Goal: Information Seeking & Learning: Learn about a topic

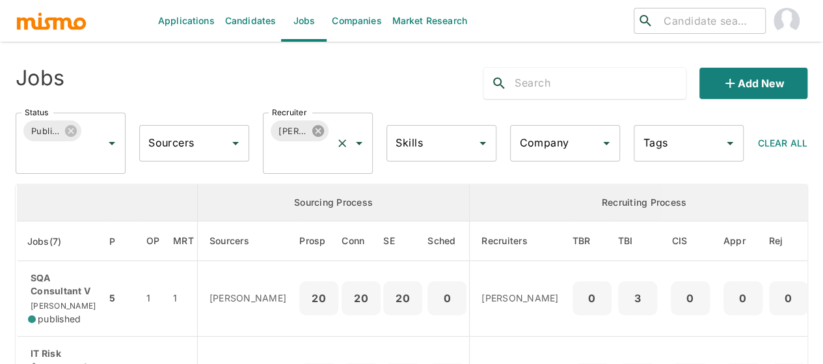
click at [319, 131] on icon at bounding box center [318, 131] width 14 height 14
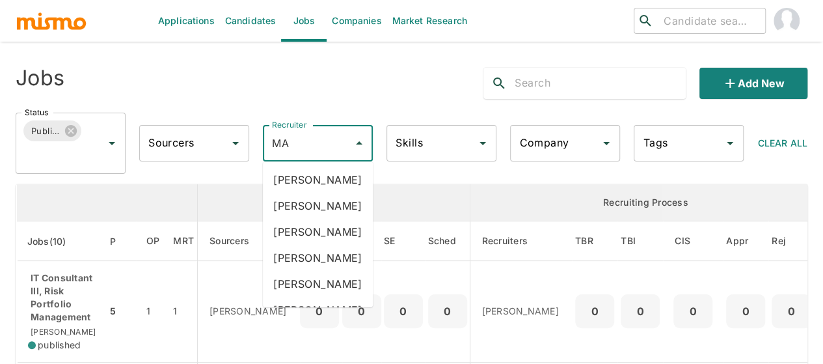
type input "MAI"
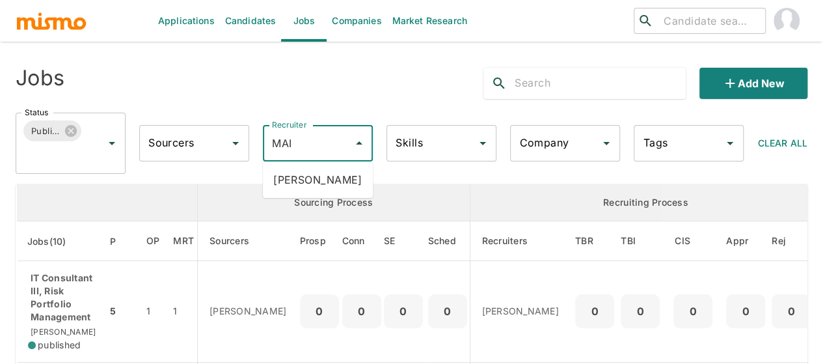
click at [300, 176] on li "[PERSON_NAME]" at bounding box center [318, 179] width 110 height 26
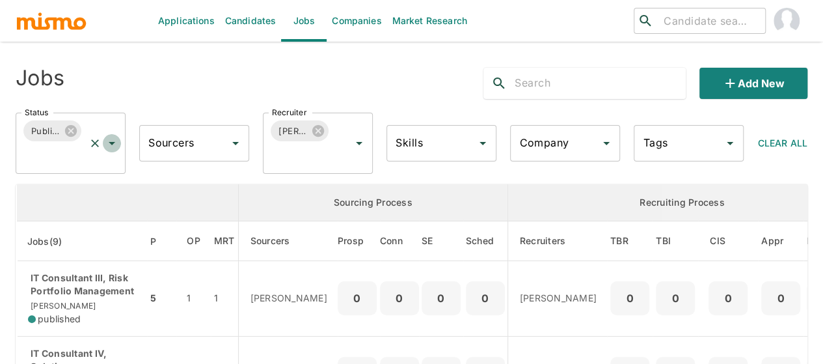
click at [108, 140] on icon "Open" at bounding box center [112, 143] width 16 height 16
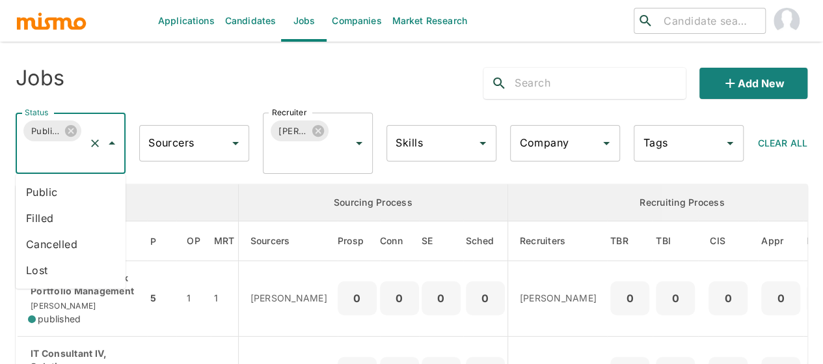
click at [55, 189] on li "Public" at bounding box center [71, 192] width 110 height 26
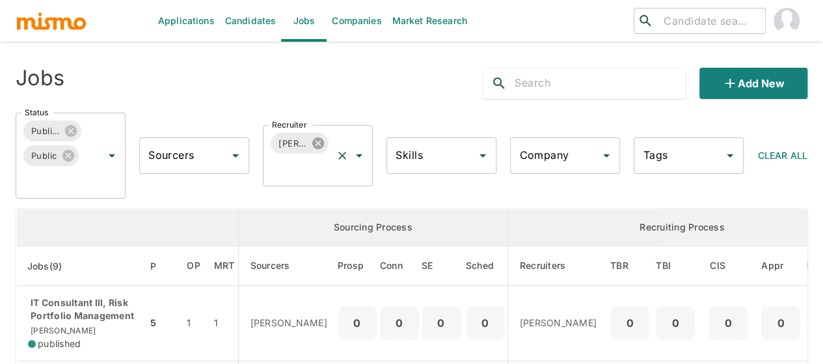
click at [316, 143] on icon at bounding box center [318, 143] width 12 height 12
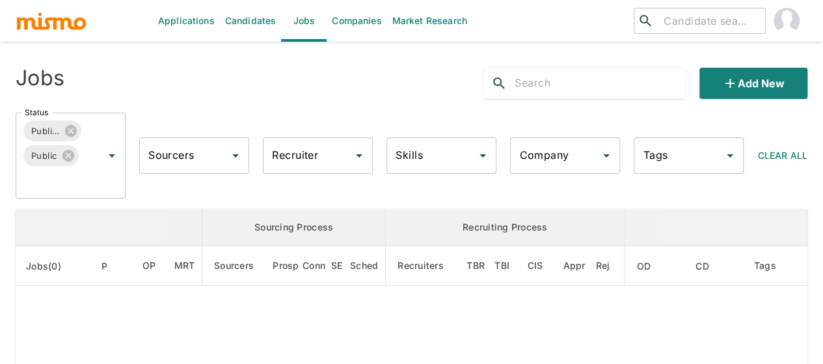
click at [297, 155] on input "Recruiter" at bounding box center [308, 155] width 79 height 25
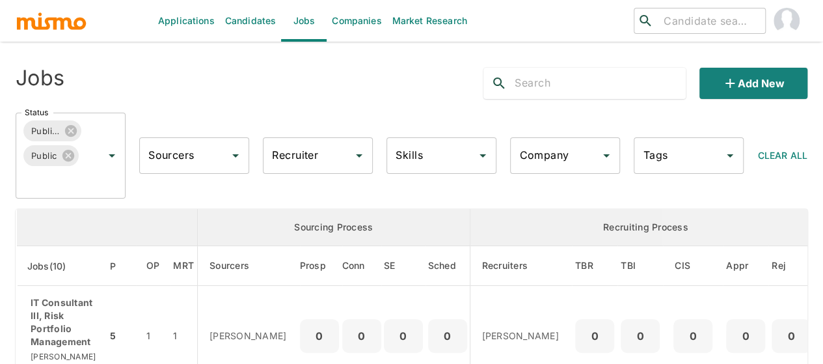
click at [297, 155] on input "Recruiter" at bounding box center [308, 155] width 79 height 25
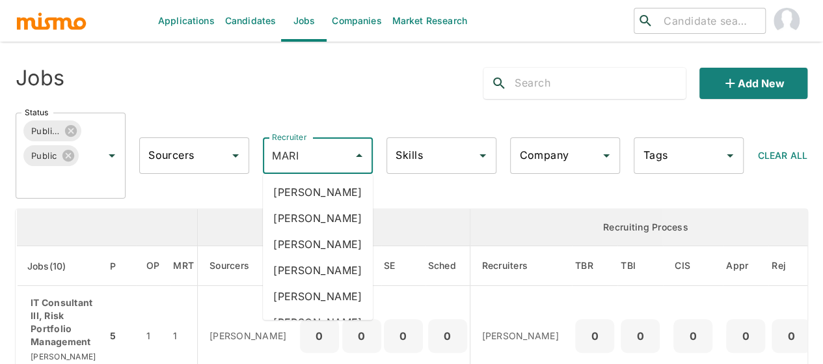
type input "MARIA"
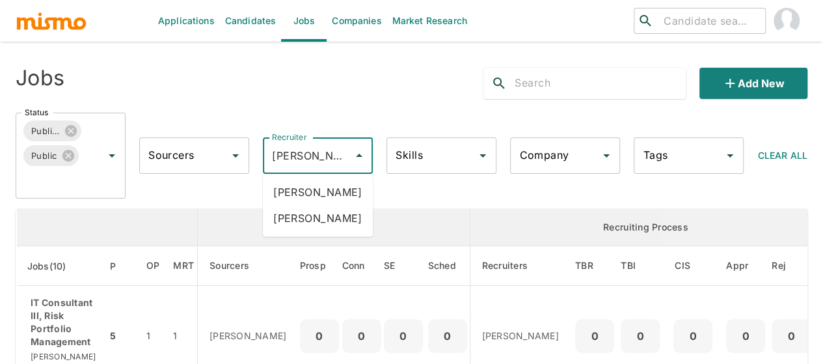
click at [294, 231] on li "Maria Lujan Ciommo" at bounding box center [318, 218] width 110 height 26
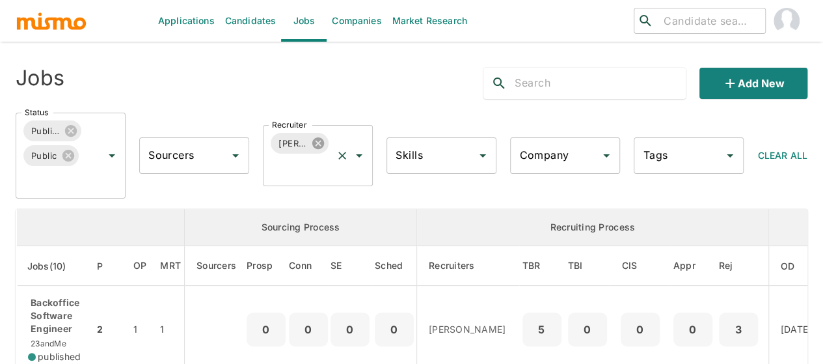
click at [317, 146] on icon at bounding box center [318, 143] width 12 height 12
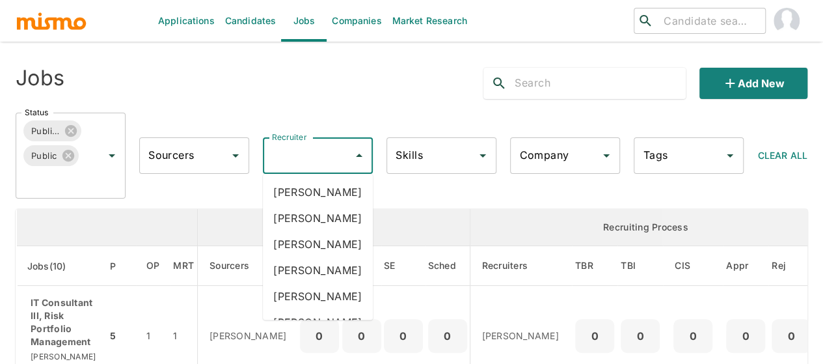
click at [300, 153] on div "Recruiter Recruiter" at bounding box center [318, 155] width 110 height 36
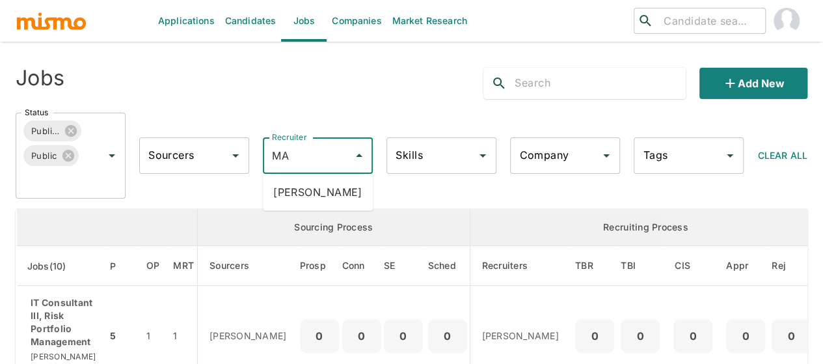
type input "MAI"
click at [307, 185] on li "Maia Reyes" at bounding box center [318, 192] width 110 height 26
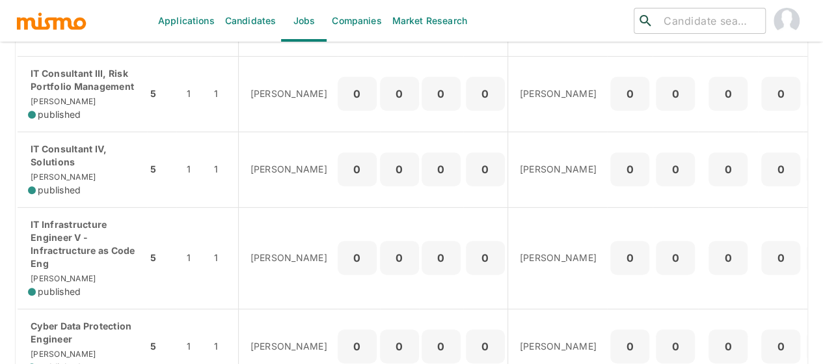
scroll to position [164, 0]
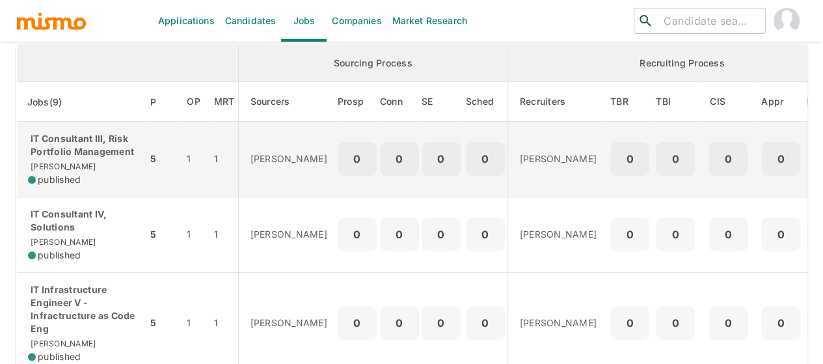
click at [78, 154] on p "IT Consultant III, Risk Portfolio Management" at bounding box center [82, 145] width 109 height 26
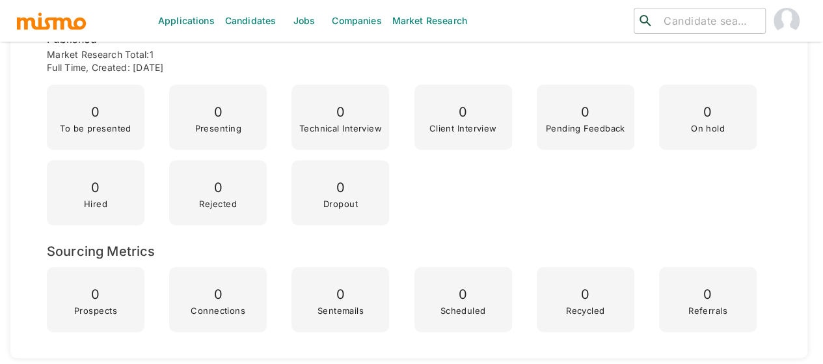
scroll to position [455, 0]
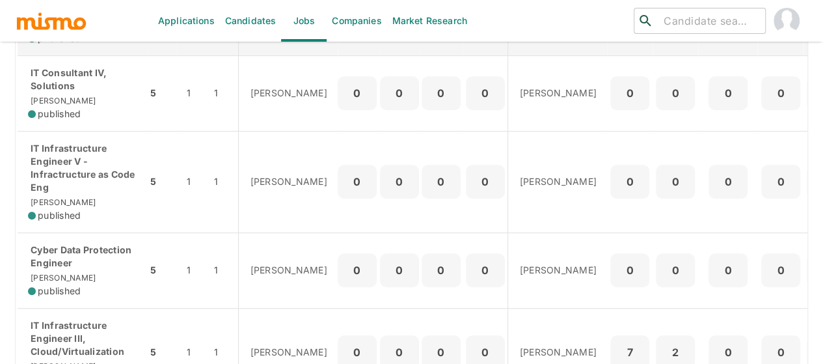
scroll to position [325, 0]
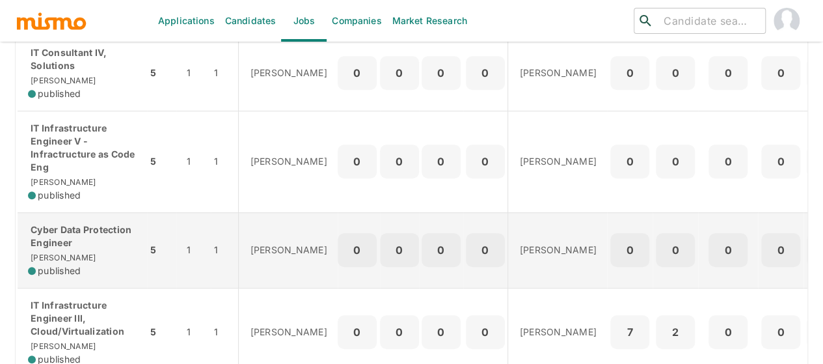
click at [86, 235] on p "Cyber Data Protection Engineer" at bounding box center [82, 236] width 109 height 26
click at [60, 243] on p "Cyber Data Protection Engineer" at bounding box center [82, 236] width 109 height 26
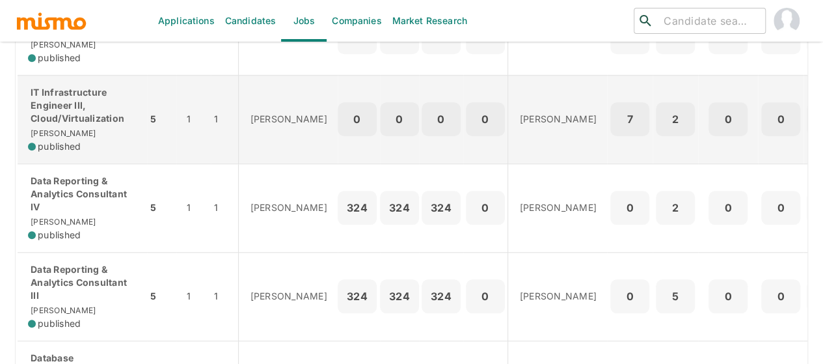
scroll to position [520, 0]
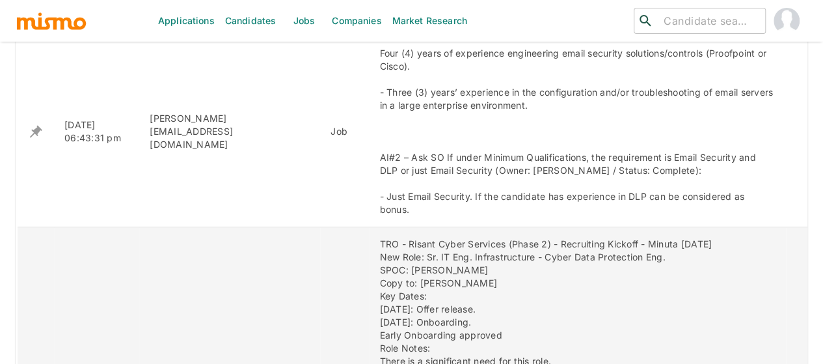
scroll to position [633, 0]
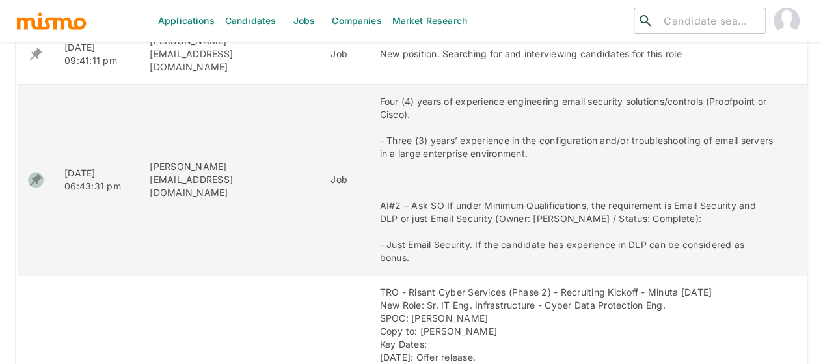
click at [36, 174] on icon "enhanced table" at bounding box center [36, 180] width 12 height 12
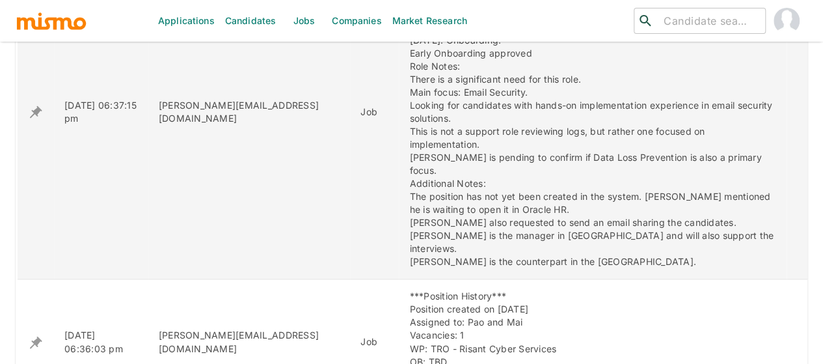
scroll to position [829, 0]
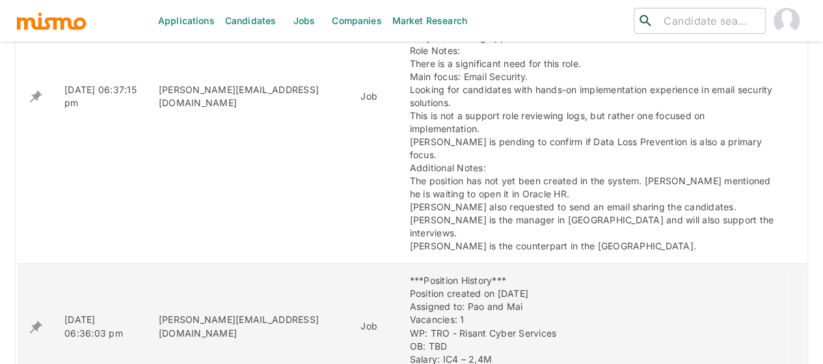
scroll to position [793, 0]
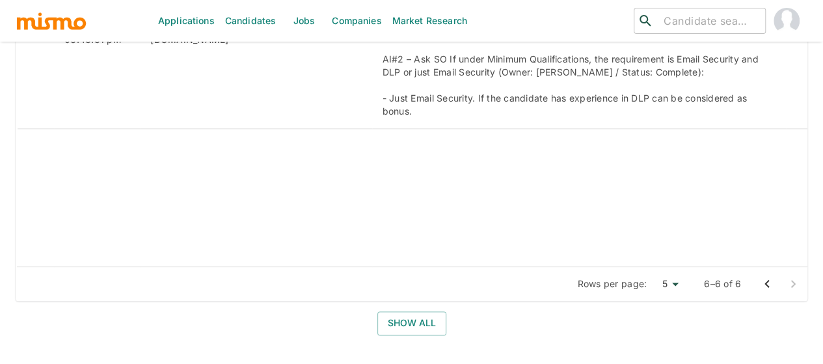
scroll to position [728, 0]
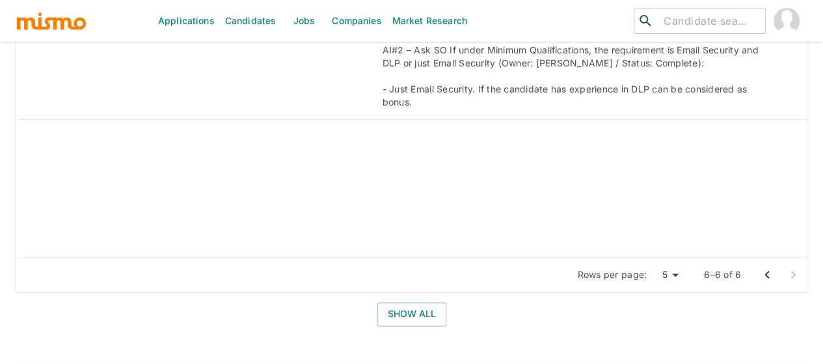
click at [766, 271] on icon "Go to previous page" at bounding box center [766, 275] width 5 height 8
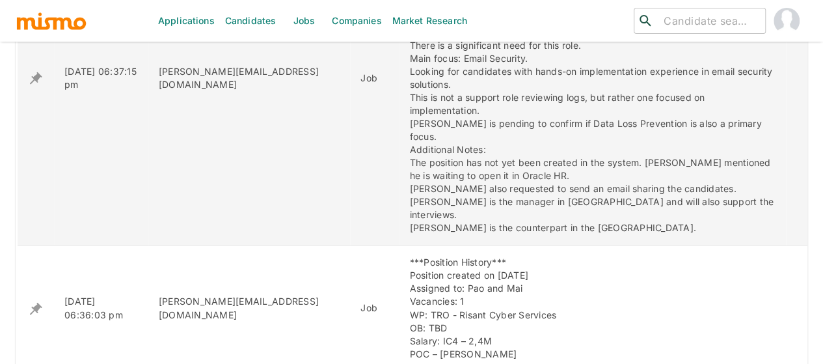
scroll to position [858, 0]
